Goal: Transaction & Acquisition: Book appointment/travel/reservation

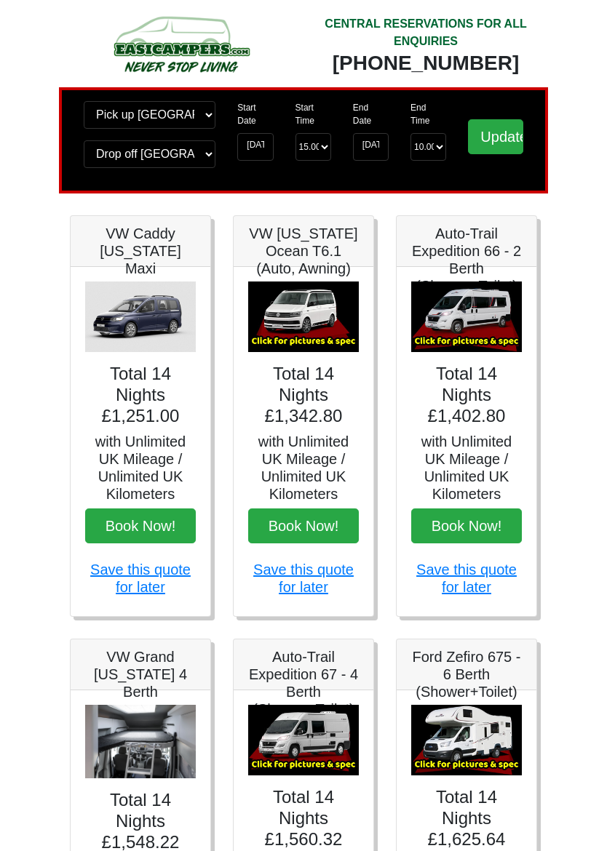
scroll to position [9, 0]
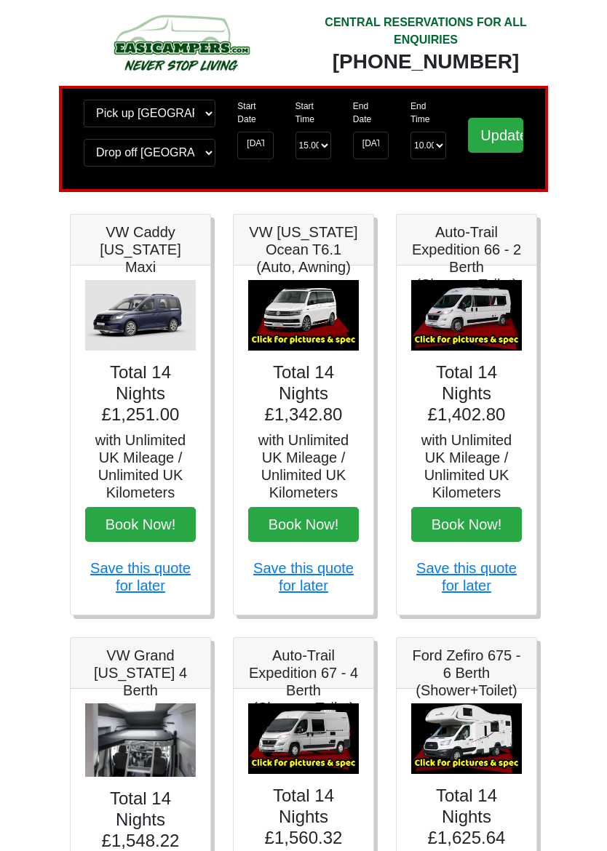
click at [482, 335] on img at bounding box center [466, 316] width 111 height 71
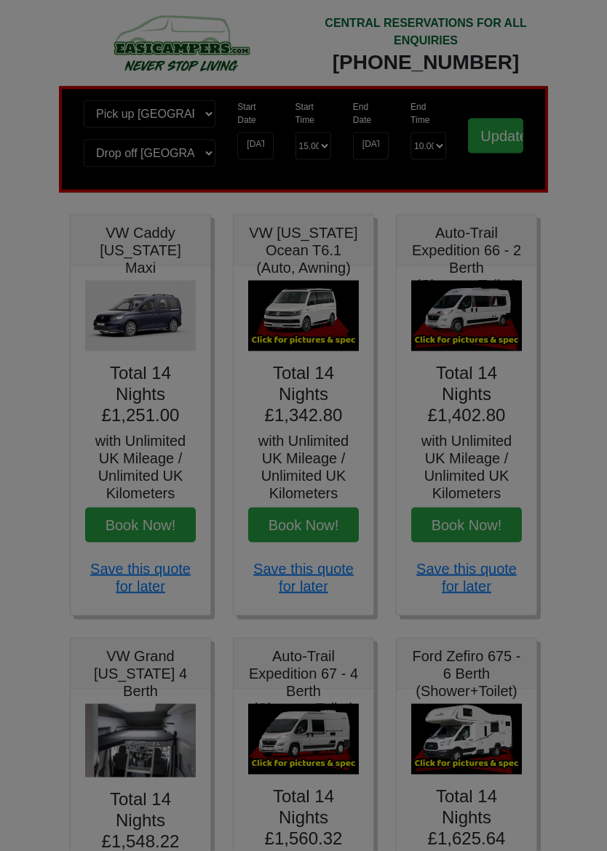
scroll to position [10, 0]
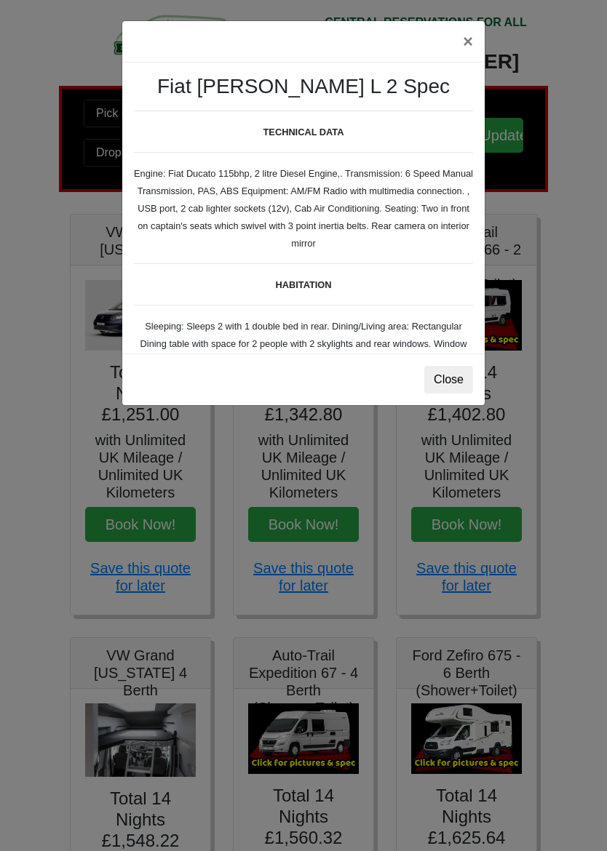
click at [461, 45] on button "×" at bounding box center [467, 41] width 33 height 41
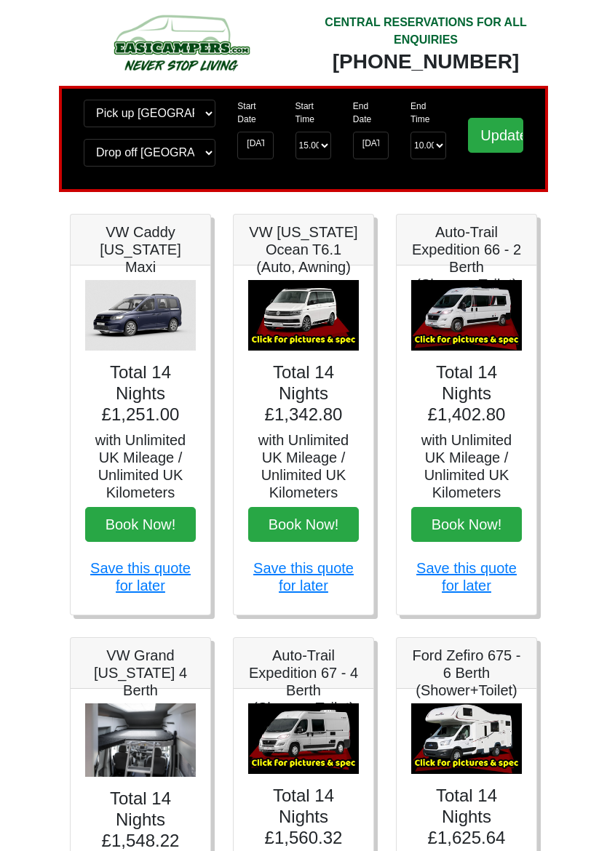
click at [307, 319] on img at bounding box center [303, 315] width 111 height 71
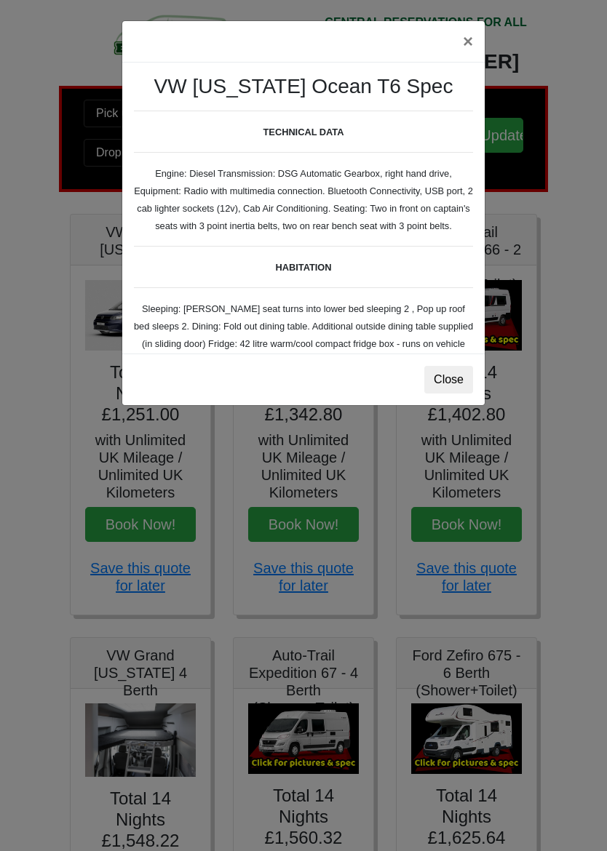
click at [466, 39] on button "×" at bounding box center [467, 41] width 33 height 41
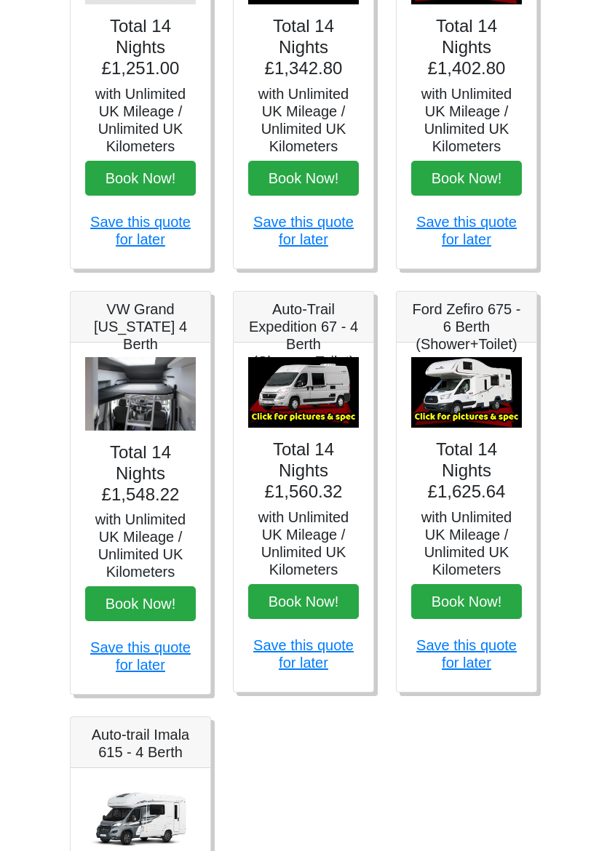
scroll to position [357, 0]
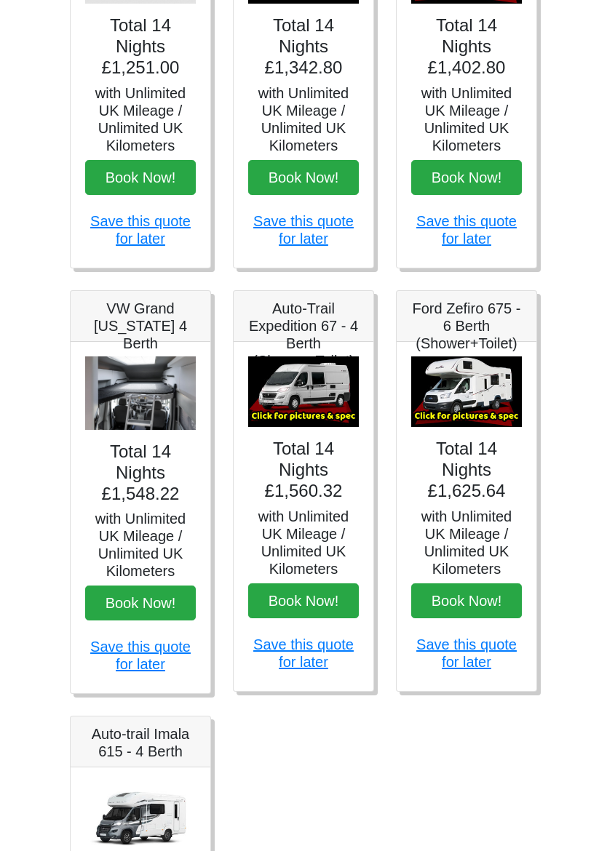
click at [141, 405] on img at bounding box center [140, 393] width 111 height 73
click at [152, 449] on h4 "Total 14 Nights £1,548.22" at bounding box center [140, 473] width 111 height 63
click at [174, 447] on h4 "Total 14 Nights £1,548.22" at bounding box center [140, 473] width 111 height 63
click at [180, 431] on img at bounding box center [140, 393] width 111 height 73
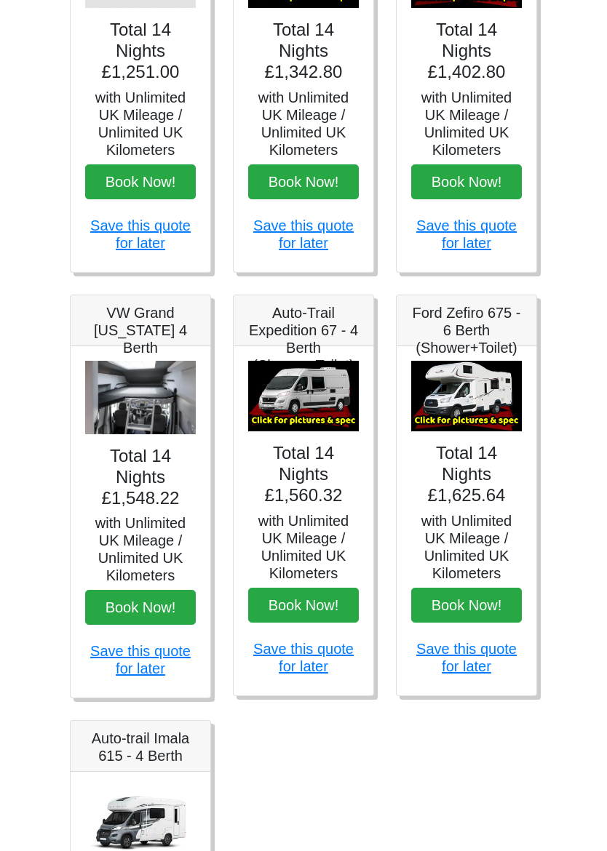
scroll to position [339, 0]
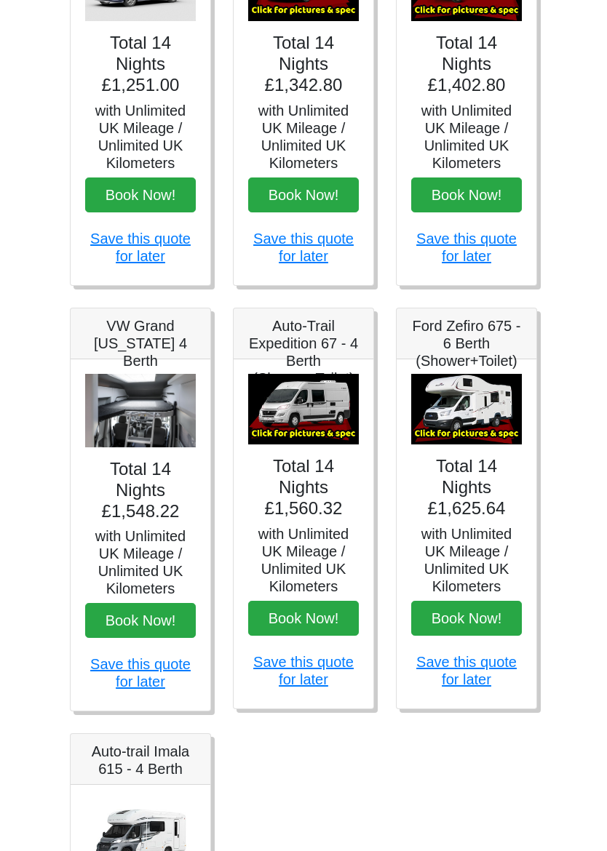
click at [168, 339] on h5 "VW Grand [US_STATE] 4 Berth" at bounding box center [140, 344] width 111 height 52
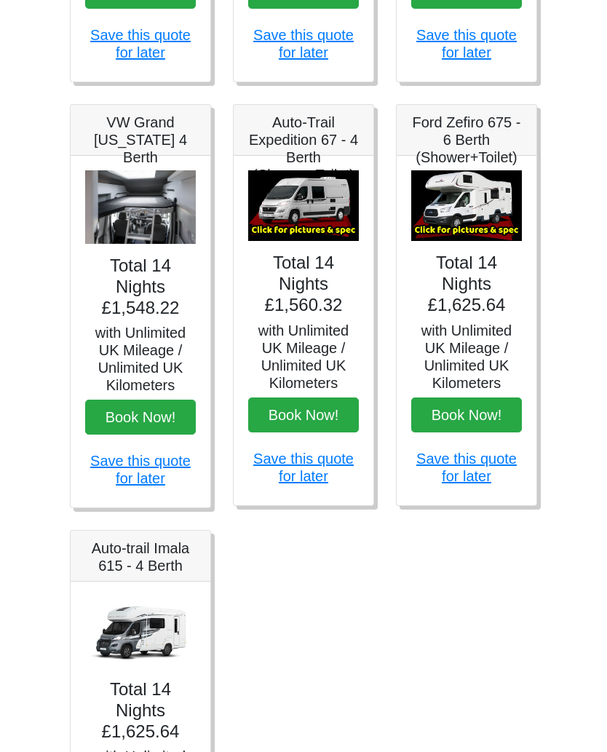
scroll to position [501, 0]
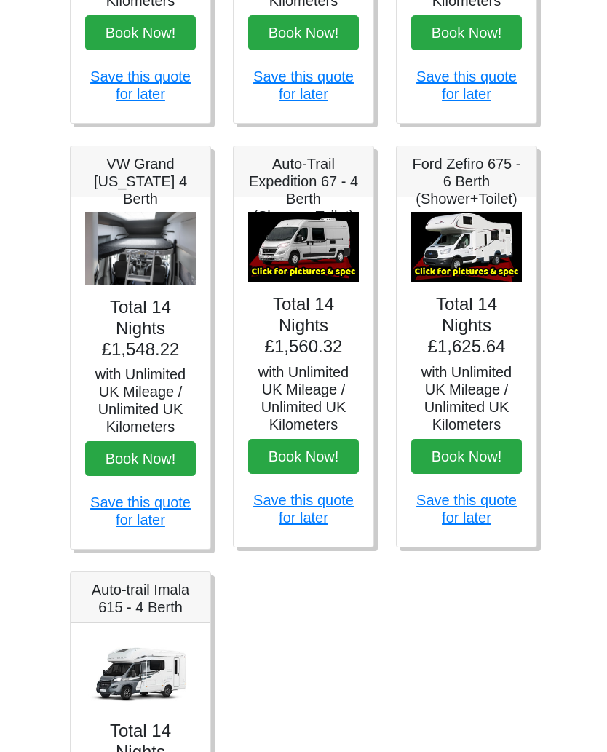
click at [486, 185] on h5 "Ford Zefiro 675 - 6 Berth (Shower+Toilet)" at bounding box center [466, 182] width 111 height 52
click at [485, 265] on img at bounding box center [466, 247] width 111 height 71
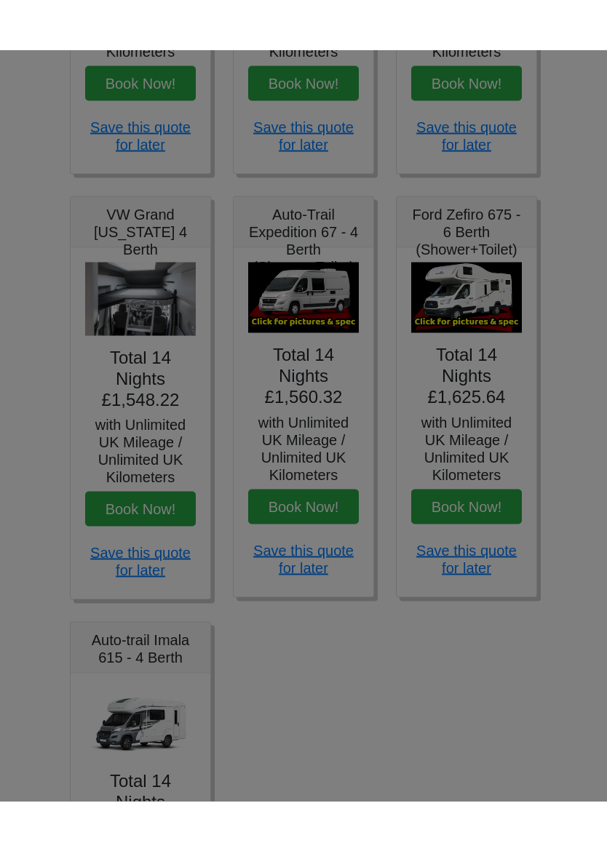
scroll to position [502, 0]
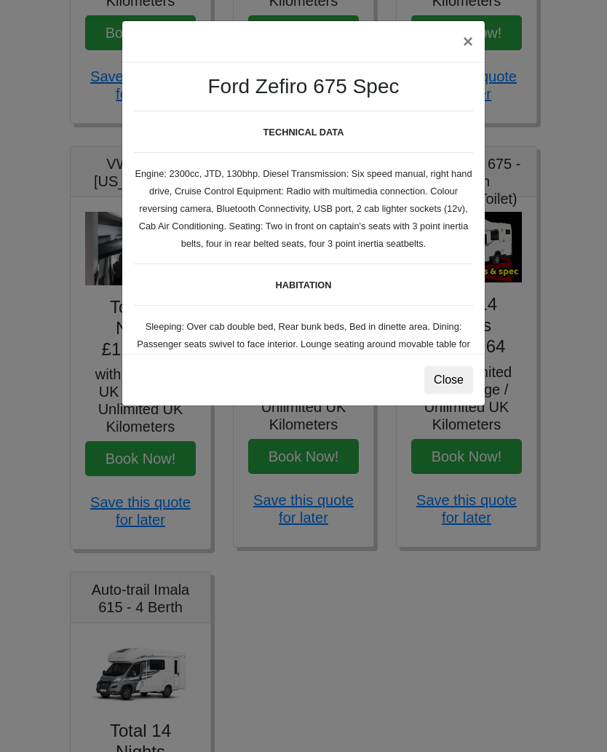
click at [454, 382] on button "Close" at bounding box center [448, 380] width 49 height 28
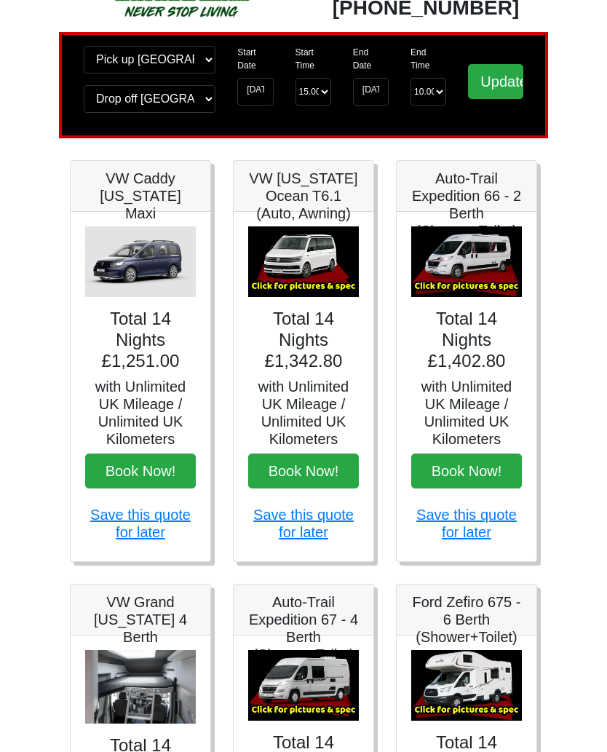
scroll to position [0, 0]
